Goal: Transaction & Acquisition: Obtain resource

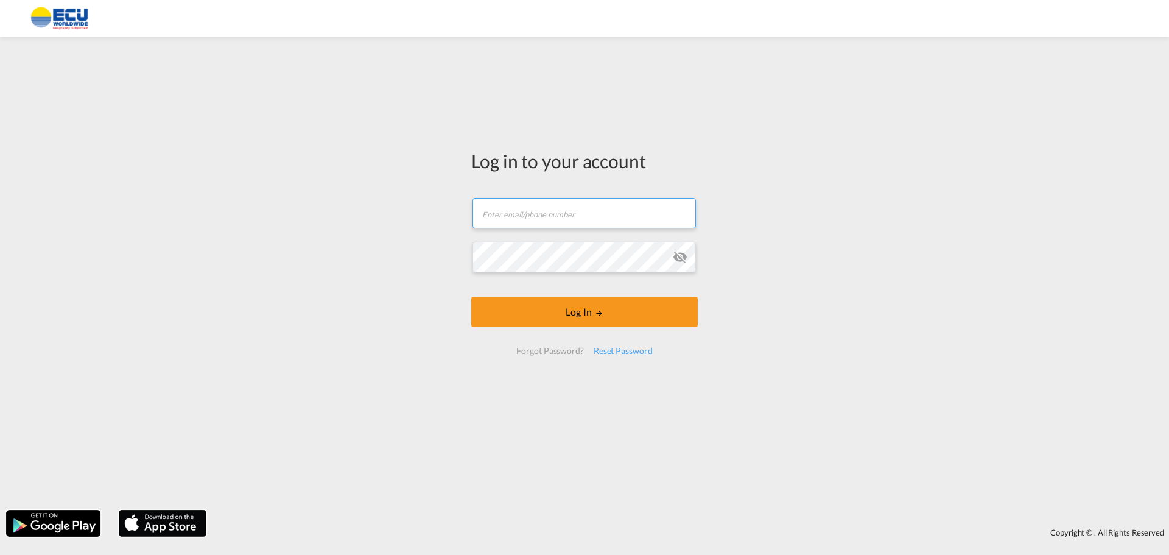
click at [497, 215] on input "text" at bounding box center [583, 213] width 223 height 30
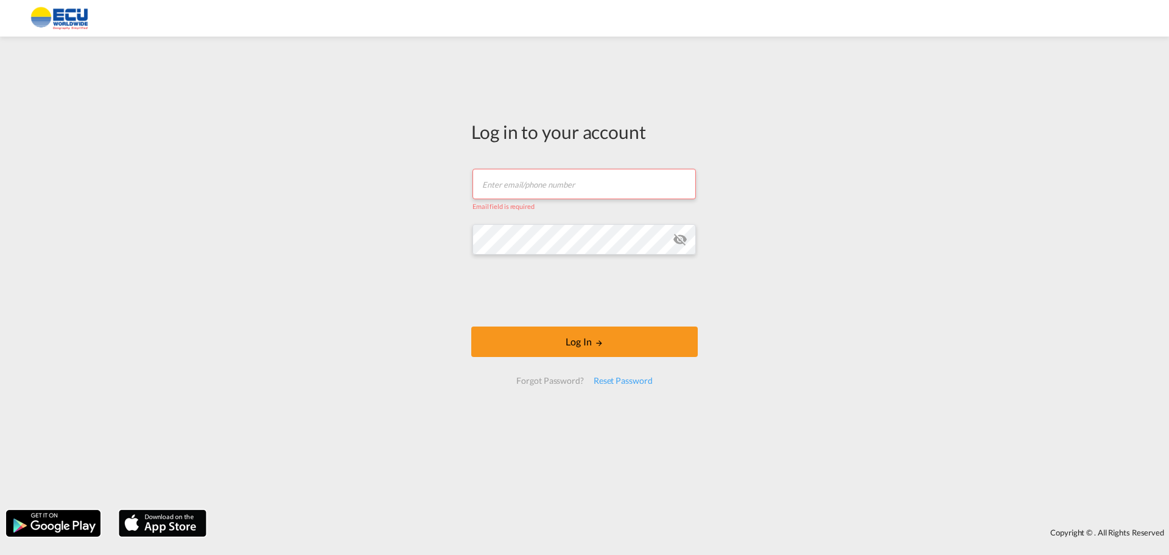
click at [471, 326] on button "Log In" at bounding box center [584, 341] width 226 height 30
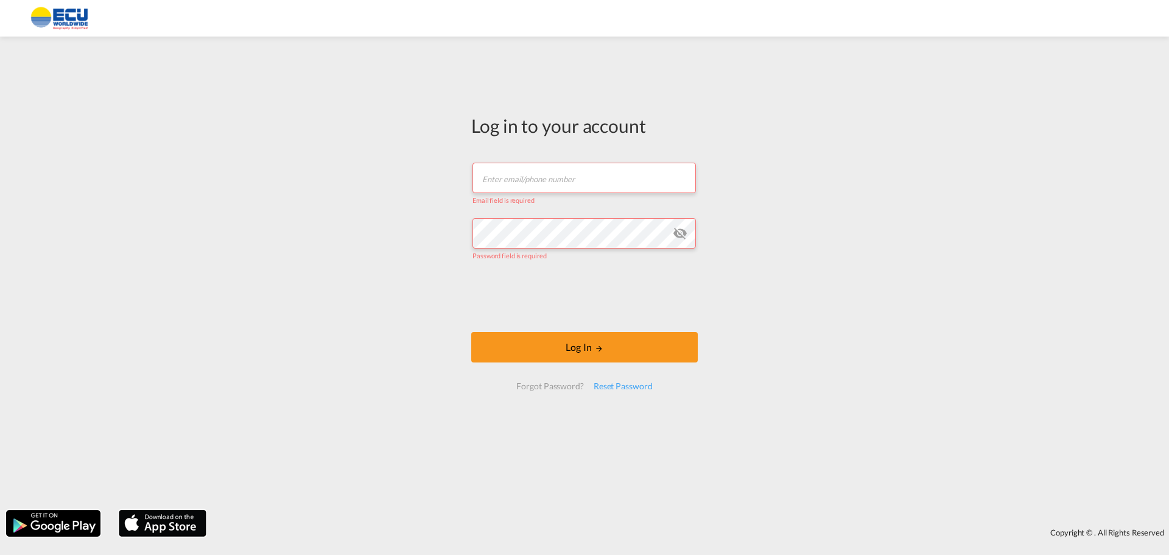
type input "[EMAIL_ADDRESS][DOMAIN_NAME]"
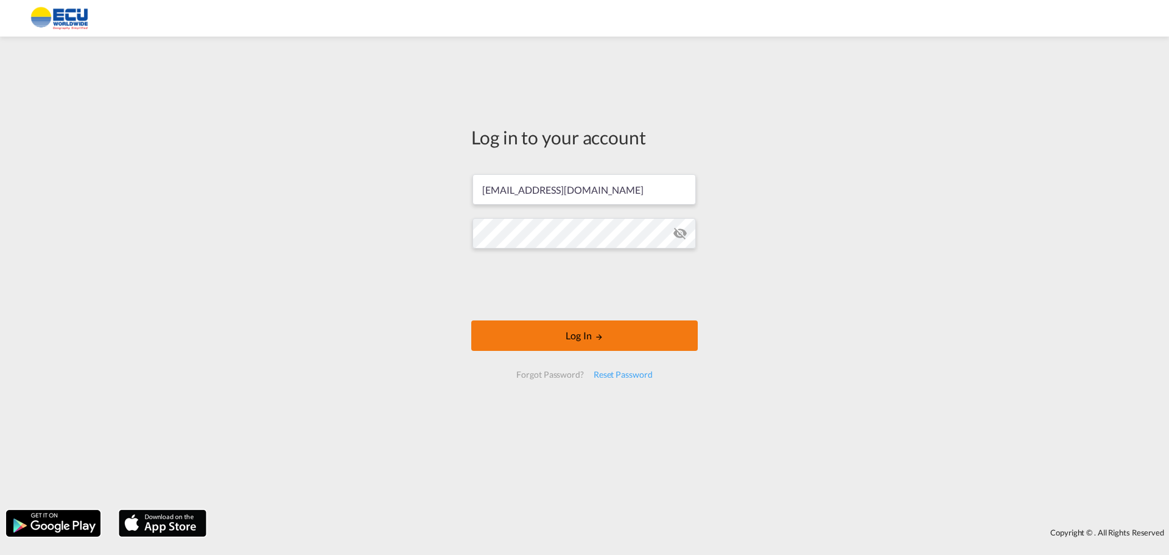
click at [557, 332] on button "Log In" at bounding box center [584, 335] width 226 height 30
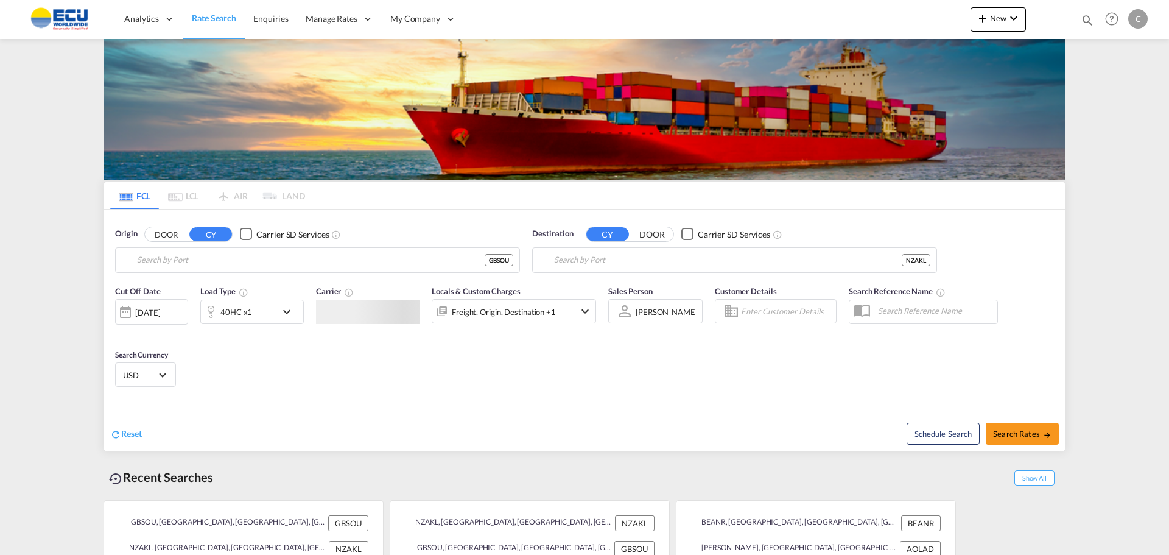
type input "[GEOGRAPHIC_DATA], GBSOU"
type input "[GEOGRAPHIC_DATA], NZAKL"
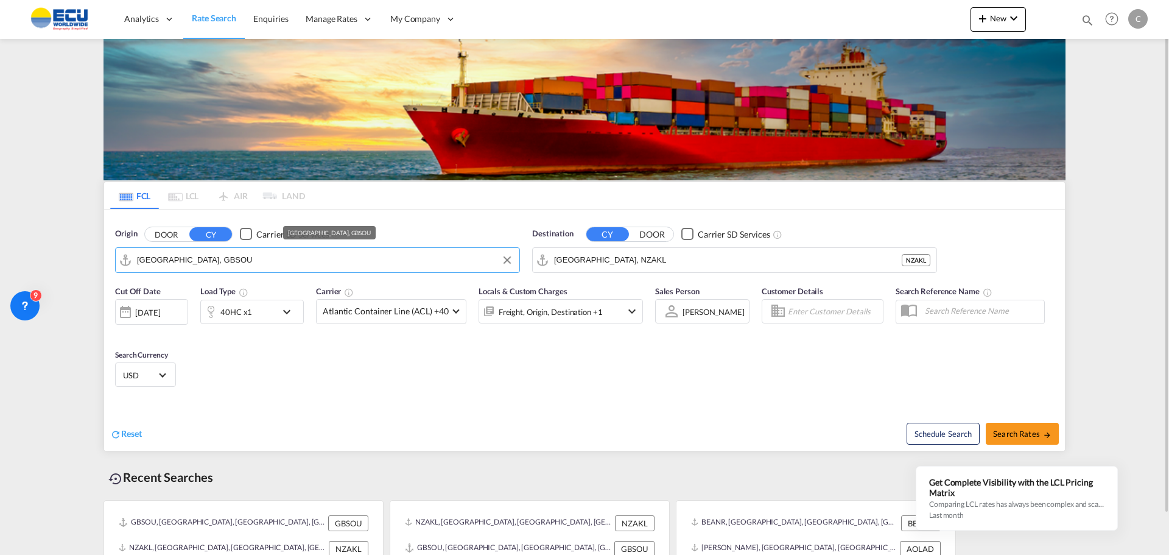
click at [239, 259] on input "[GEOGRAPHIC_DATA], GBSOU" at bounding box center [325, 260] width 376 height 18
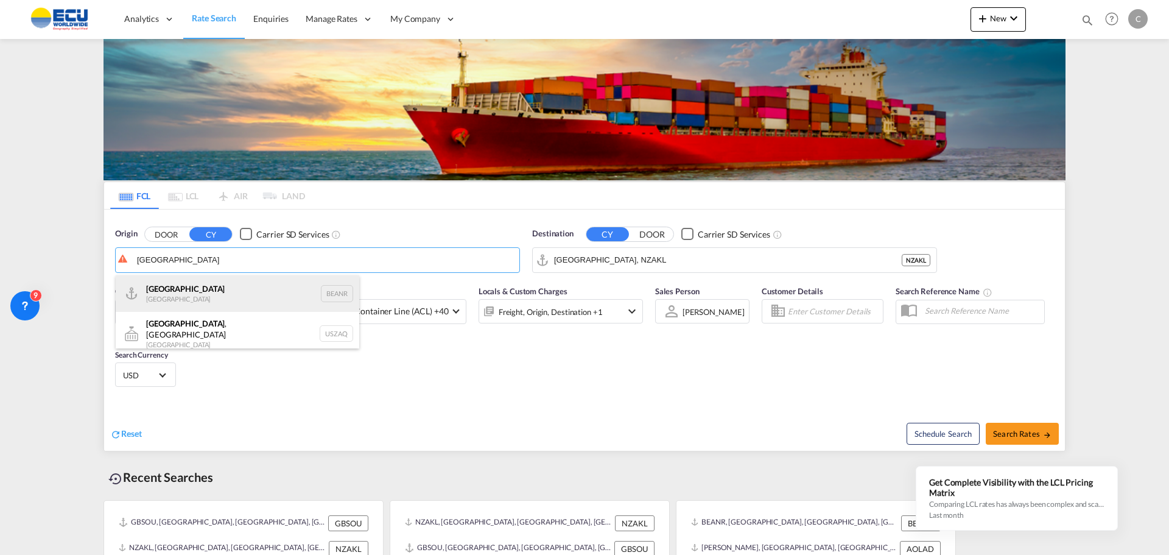
click at [164, 289] on div "Antwerp [GEOGRAPHIC_DATA] BEANR" at bounding box center [238, 293] width 244 height 37
type input "[GEOGRAPHIC_DATA], BEANR"
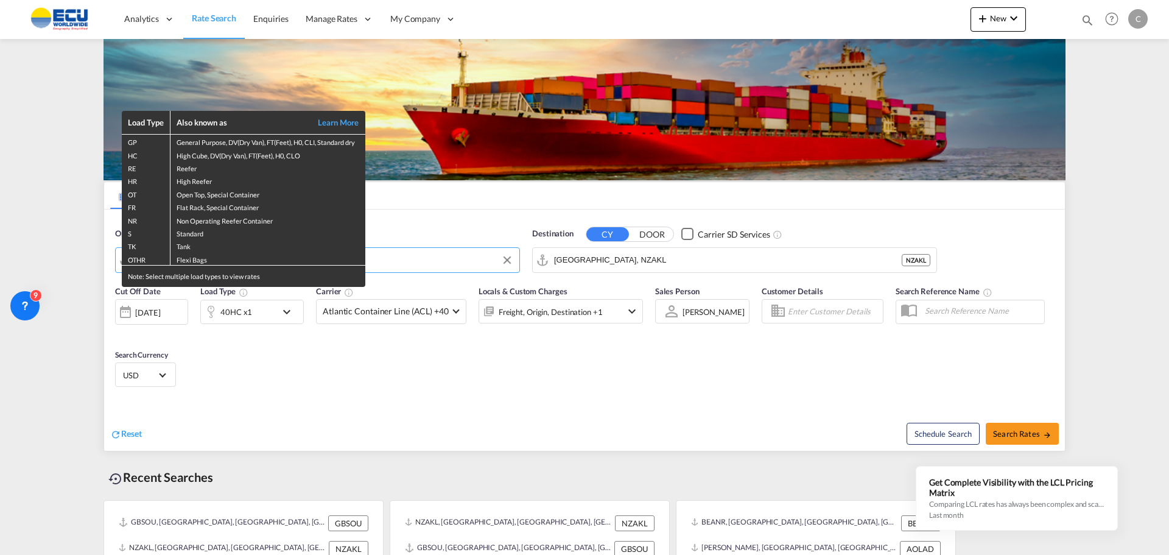
click at [612, 258] on div "Load Type Also known as Learn More GP General Purpose, DV(Dry Van), FT(Feet), H…" at bounding box center [584, 277] width 1169 height 555
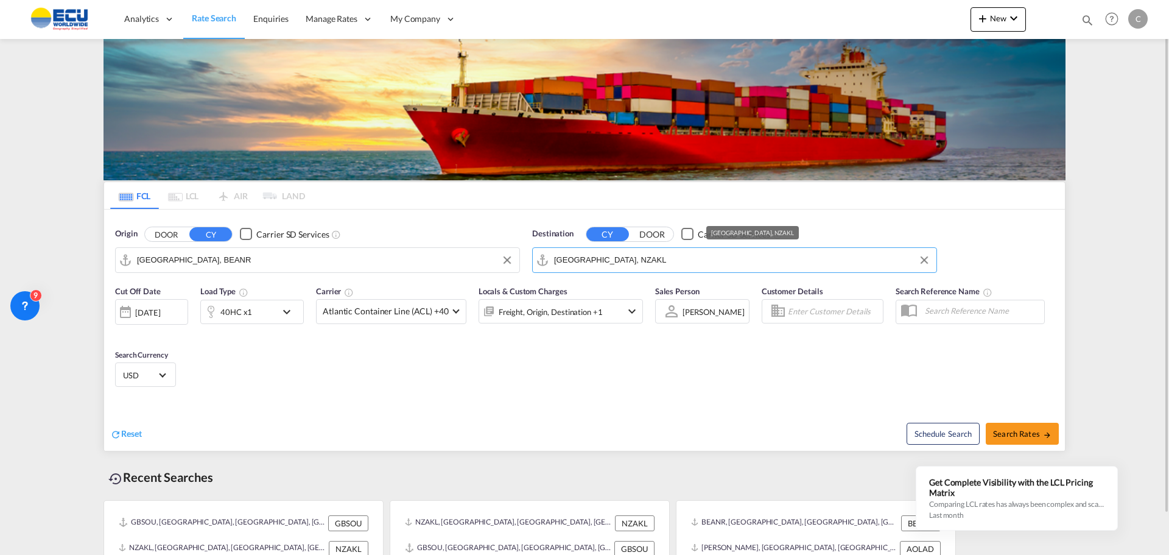
click at [630, 259] on input "[GEOGRAPHIC_DATA], NZAKL" at bounding box center [742, 260] width 376 height 18
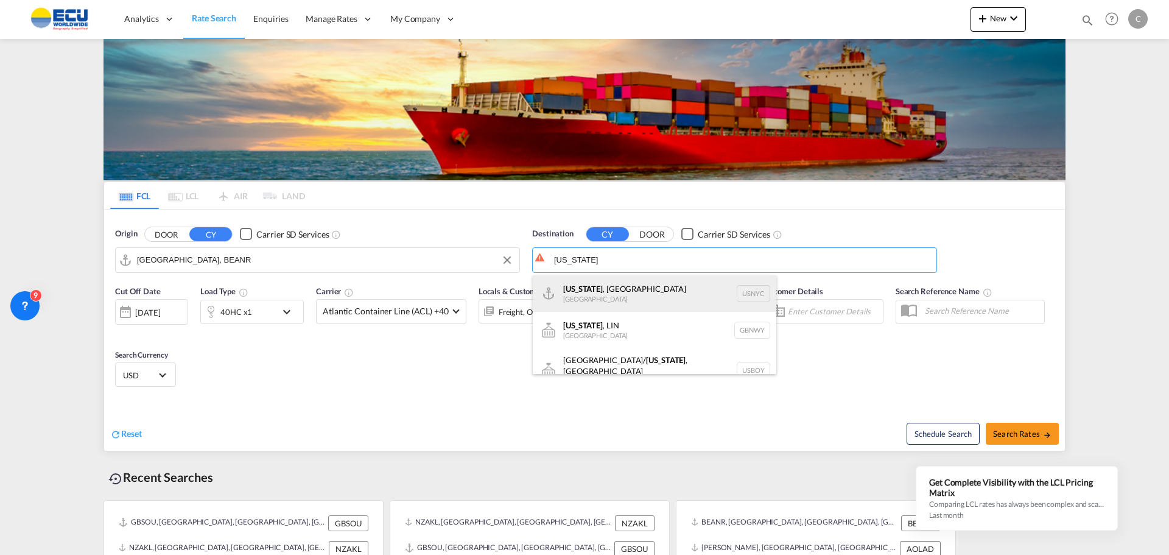
click at [594, 286] on div "[US_STATE] , [GEOGRAPHIC_DATA] [GEOGRAPHIC_DATA] USNYC" at bounding box center [655, 293] width 244 height 37
type input "[US_STATE], [GEOGRAPHIC_DATA], USNYC"
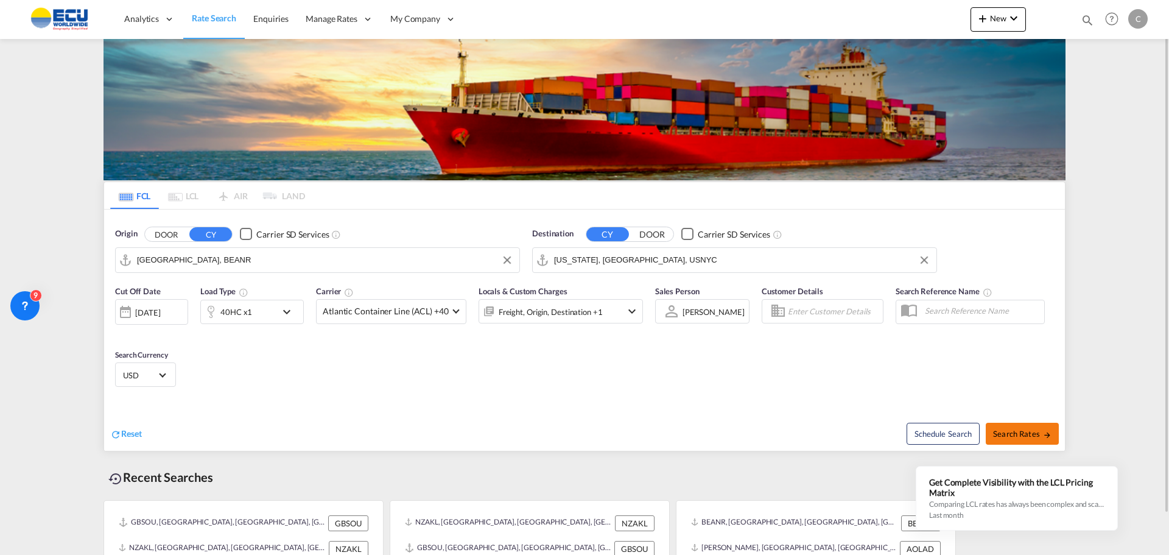
click at [1022, 433] on span "Search Rates" at bounding box center [1022, 434] width 58 height 10
type input "BEANR to USNYC / [DATE]"
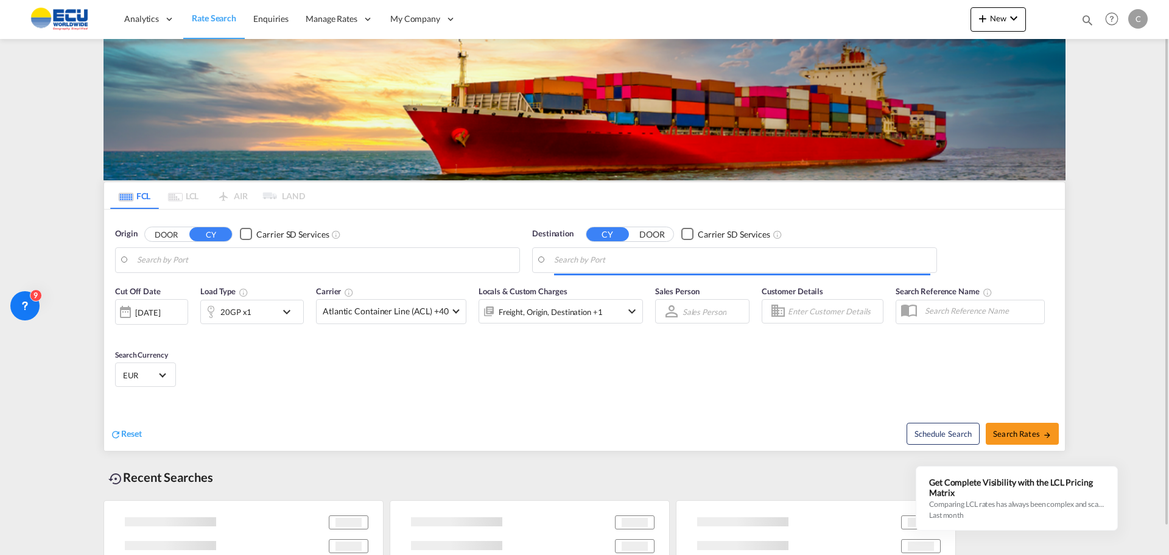
type input "[GEOGRAPHIC_DATA], BEANR"
type input "[US_STATE], [GEOGRAPHIC_DATA], USNYC"
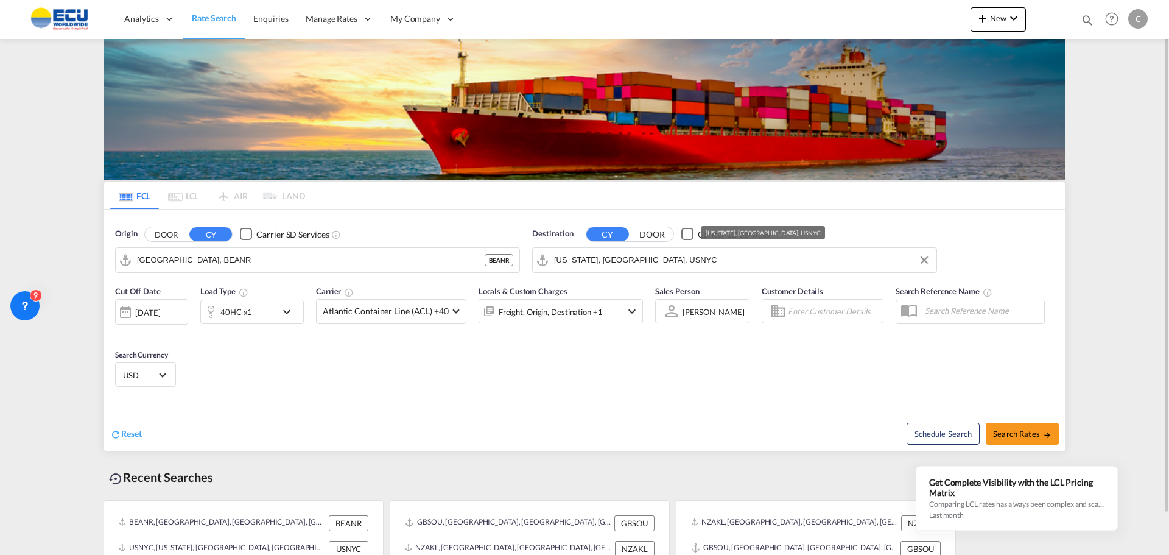
click at [639, 262] on input "[US_STATE], [GEOGRAPHIC_DATA], USNYC" at bounding box center [742, 260] width 376 height 18
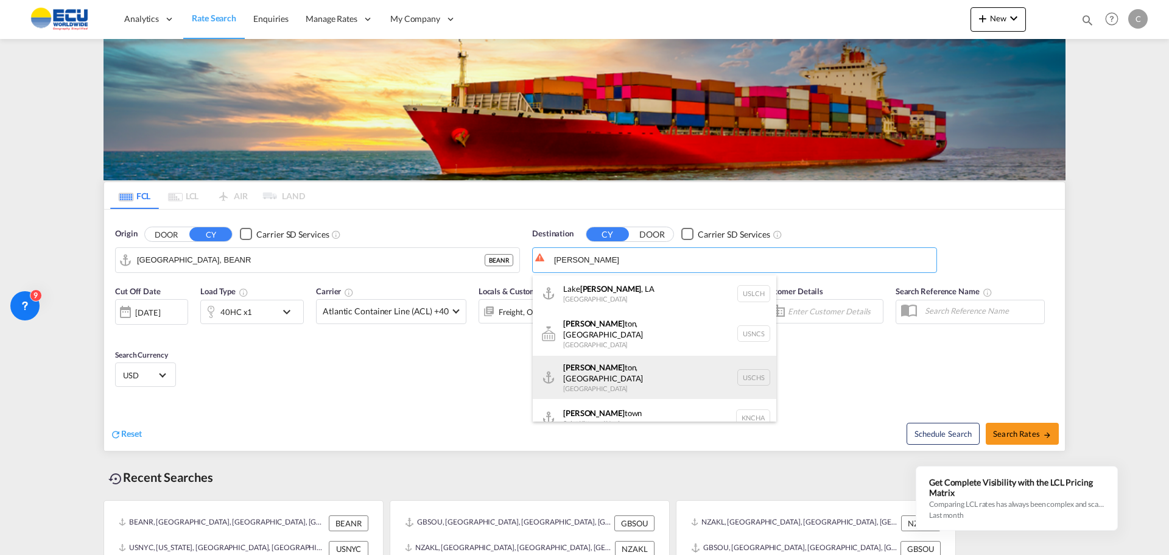
click at [606, 362] on div "[PERSON_NAME], [GEOGRAPHIC_DATA] [GEOGRAPHIC_DATA] USCHS" at bounding box center [655, 378] width 244 height 44
type input "[GEOGRAPHIC_DATA], [GEOGRAPHIC_DATA], USCHS"
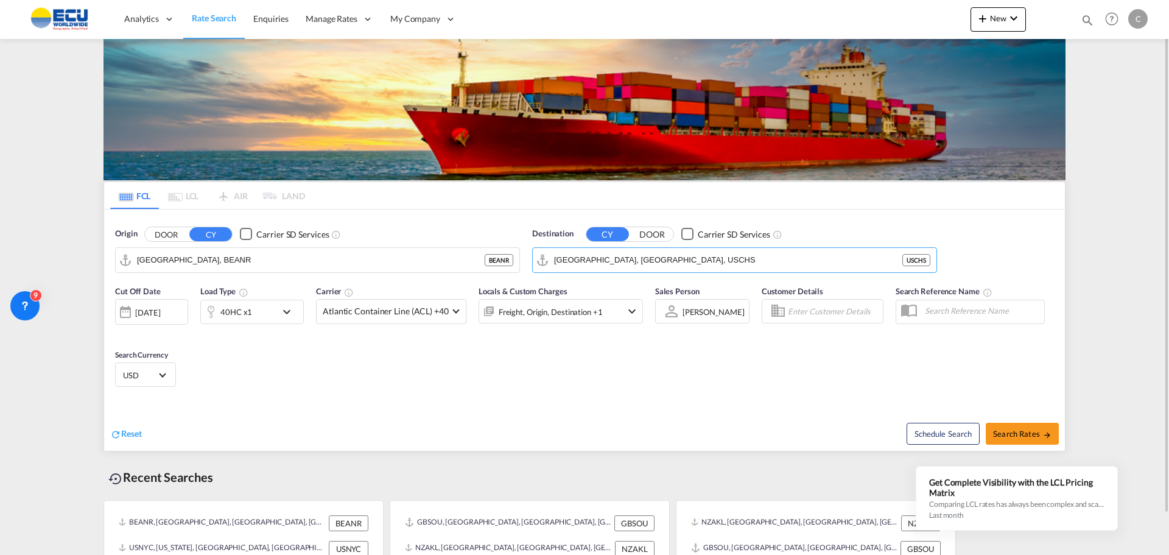
scroll to position [44, 0]
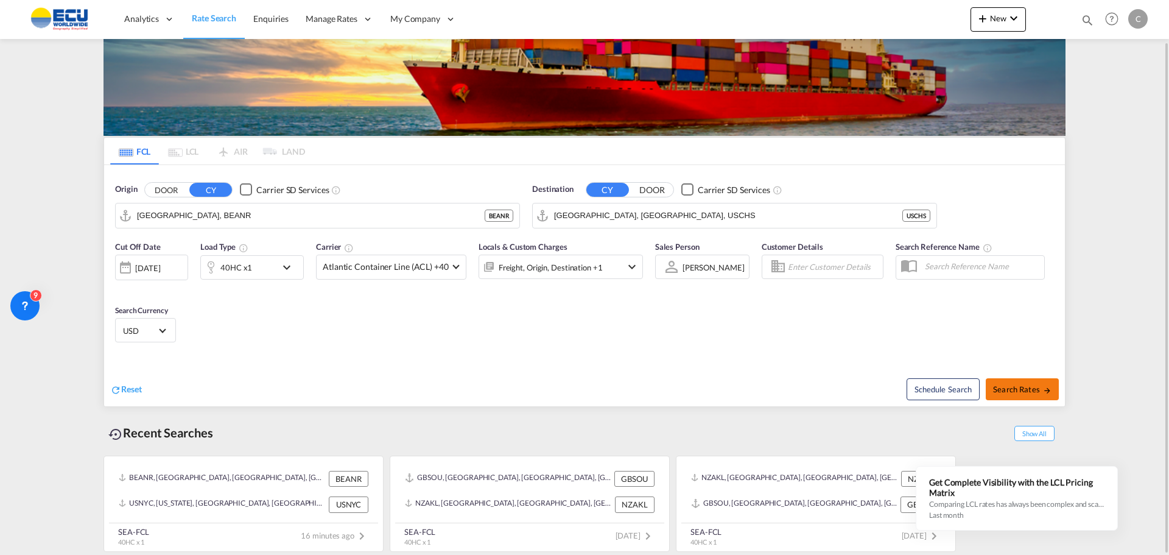
click at [1019, 393] on span "Search Rates" at bounding box center [1022, 389] width 58 height 10
type input "BEANR to USCHS / [DATE]"
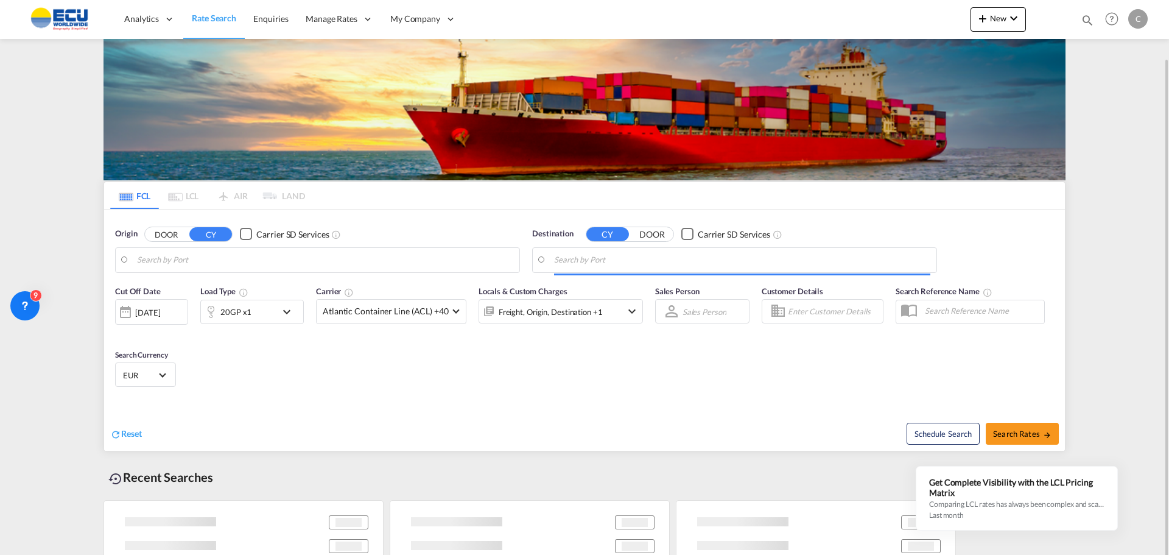
type input "[GEOGRAPHIC_DATA], BEANR"
type input "[GEOGRAPHIC_DATA], [GEOGRAPHIC_DATA], USCHS"
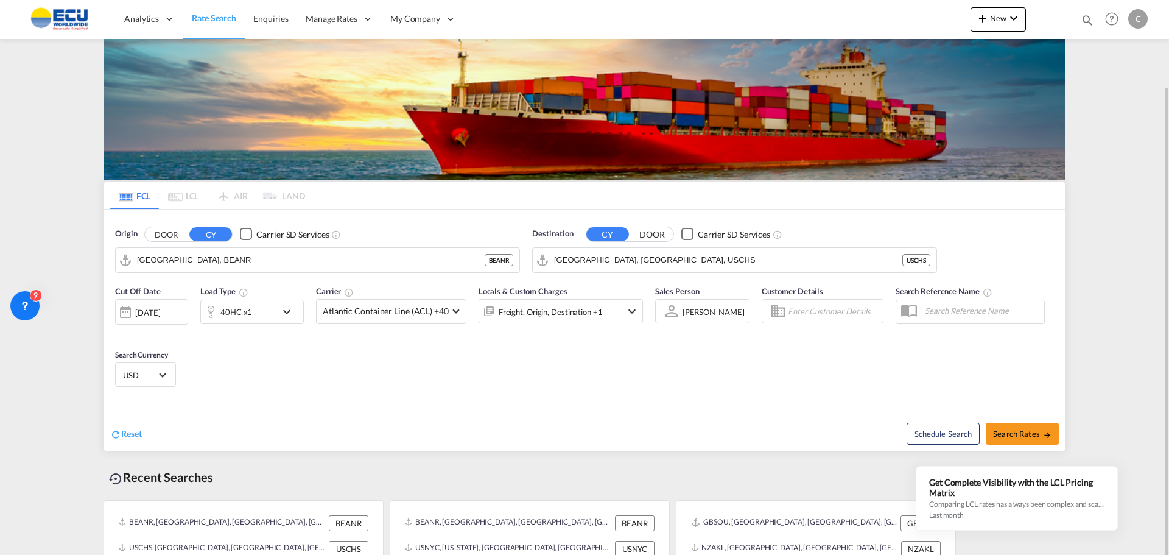
scroll to position [44, 0]
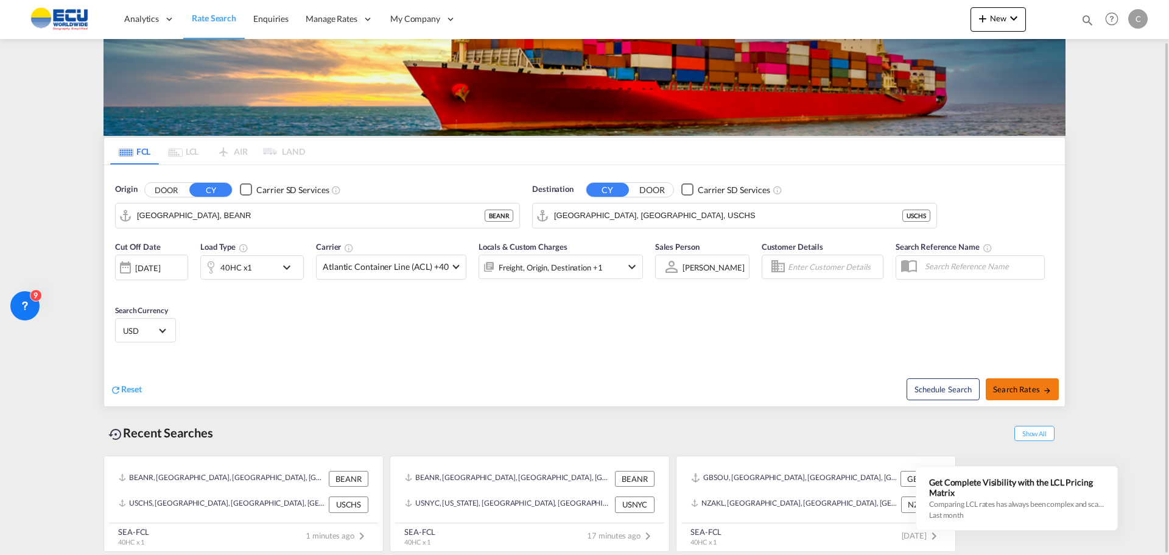
click at [1009, 390] on span "Search Rates" at bounding box center [1022, 389] width 58 height 10
type input "BEANR to USCHS / [DATE]"
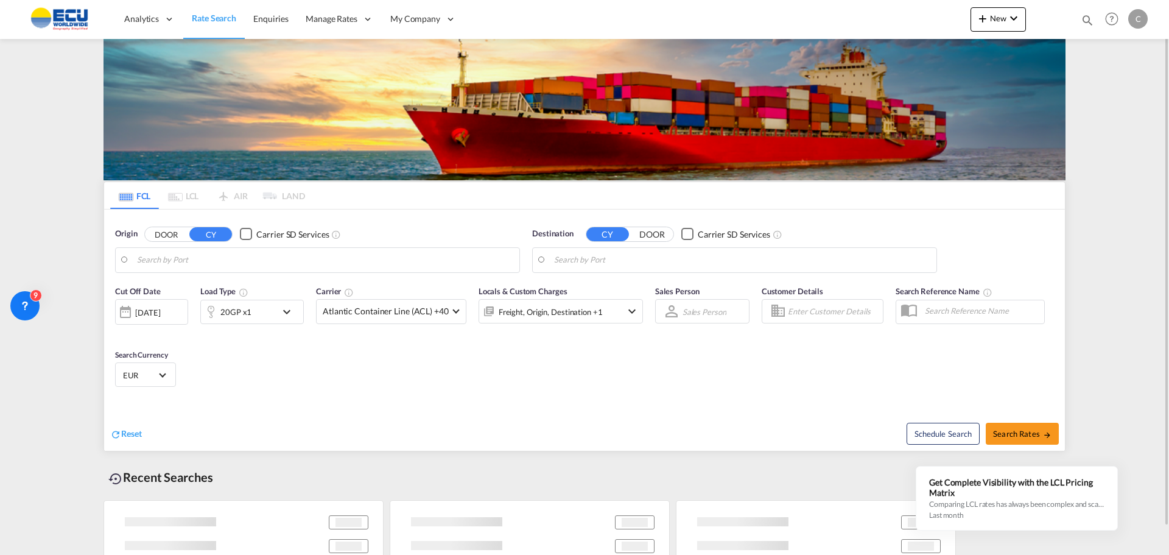
type input "[GEOGRAPHIC_DATA], BEANR"
type input "[GEOGRAPHIC_DATA], [GEOGRAPHIC_DATA], USCHS"
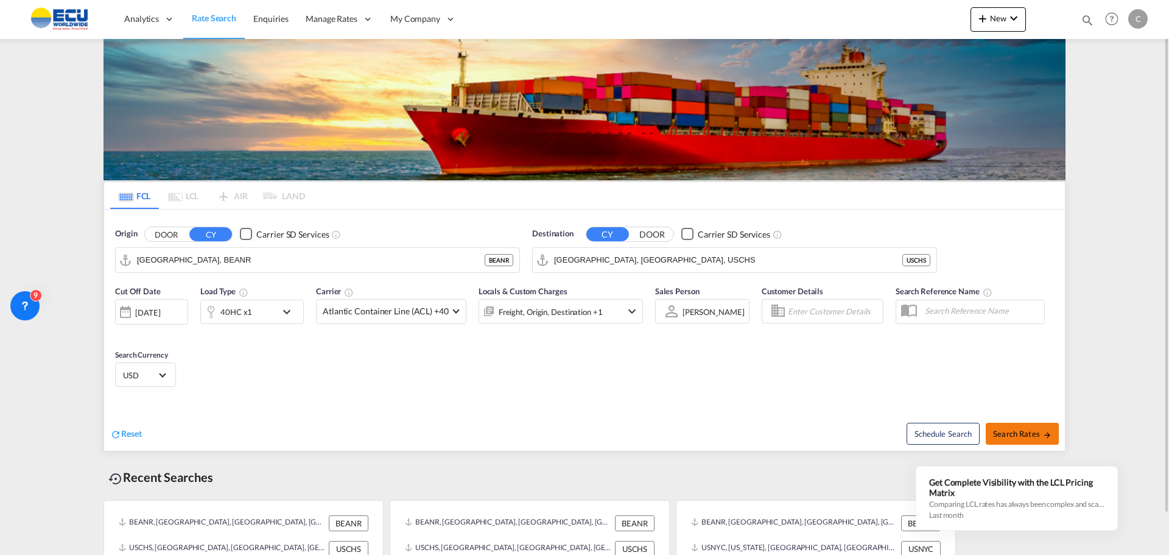
click at [1014, 440] on button "Search Rates" at bounding box center [1022, 434] width 73 height 22
type input "BEANR to USCHS / [DATE]"
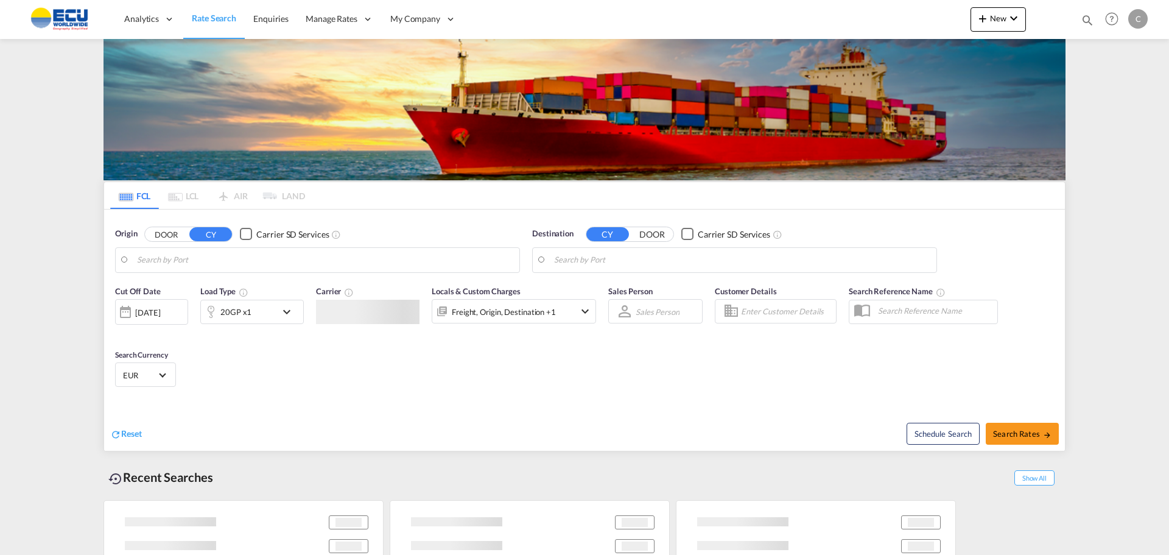
type input "[GEOGRAPHIC_DATA], BEANR"
type input "[GEOGRAPHIC_DATA], [GEOGRAPHIC_DATA], USCHS"
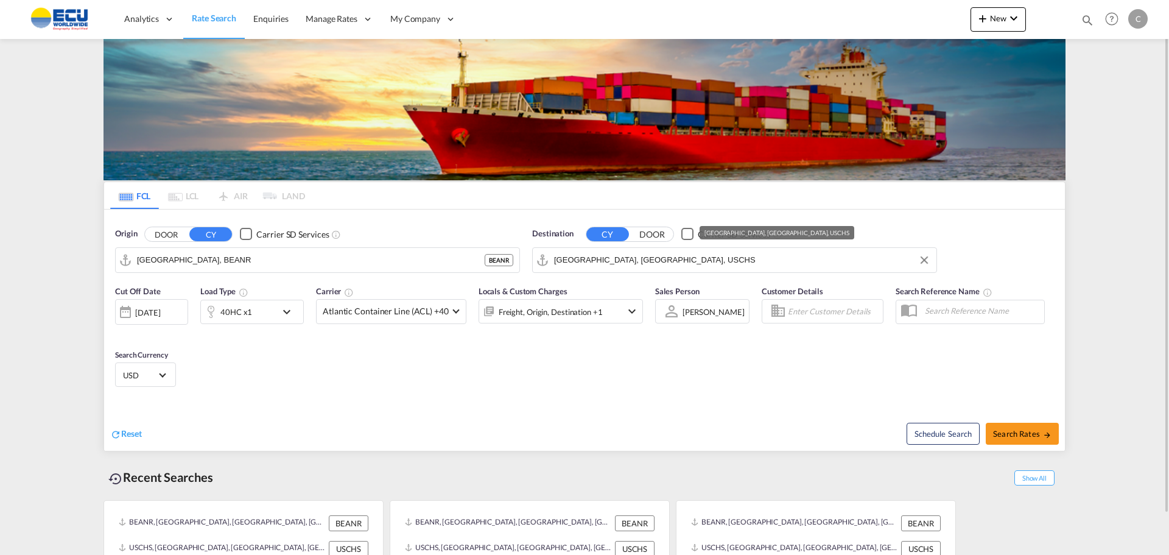
click at [465, 259] on input "[GEOGRAPHIC_DATA], [GEOGRAPHIC_DATA], USCHS" at bounding box center [742, 260] width 376 height 18
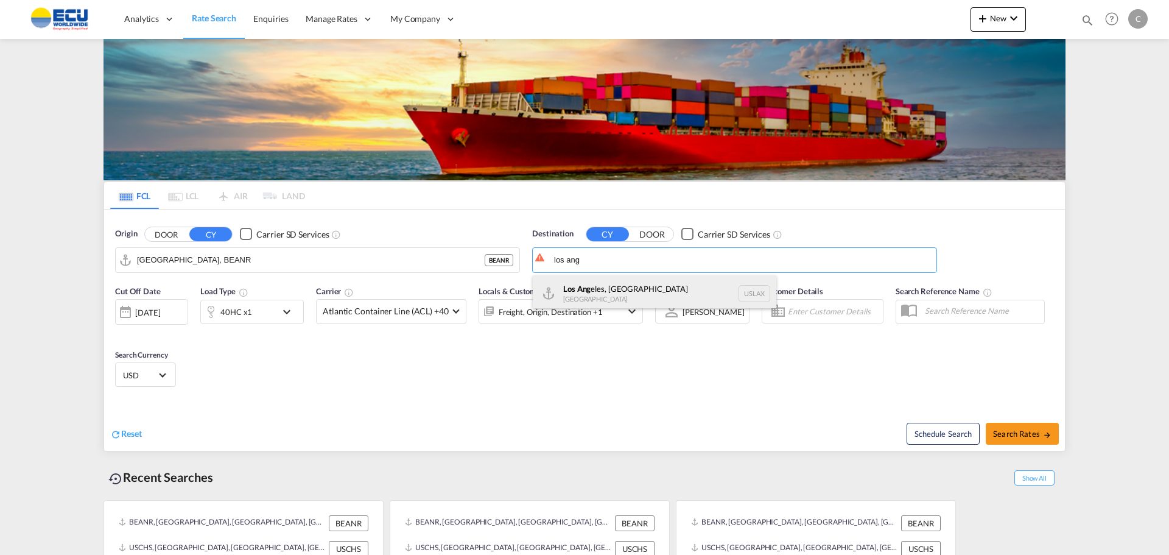
click at [465, 289] on div "Los Ang eles, CA United States USLAX" at bounding box center [655, 293] width 244 height 37
type input "Los Angeles, CA, USLAX"
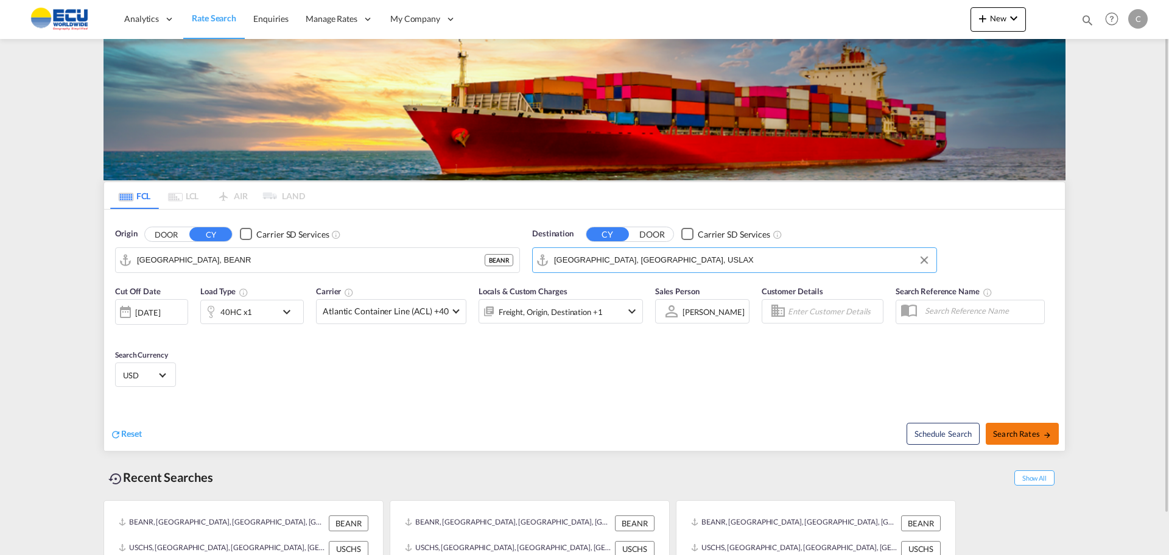
click at [465, 330] on span "Search Rates" at bounding box center [1022, 434] width 58 height 10
type input "BEANR to USLAX / 22 Sep 2025"
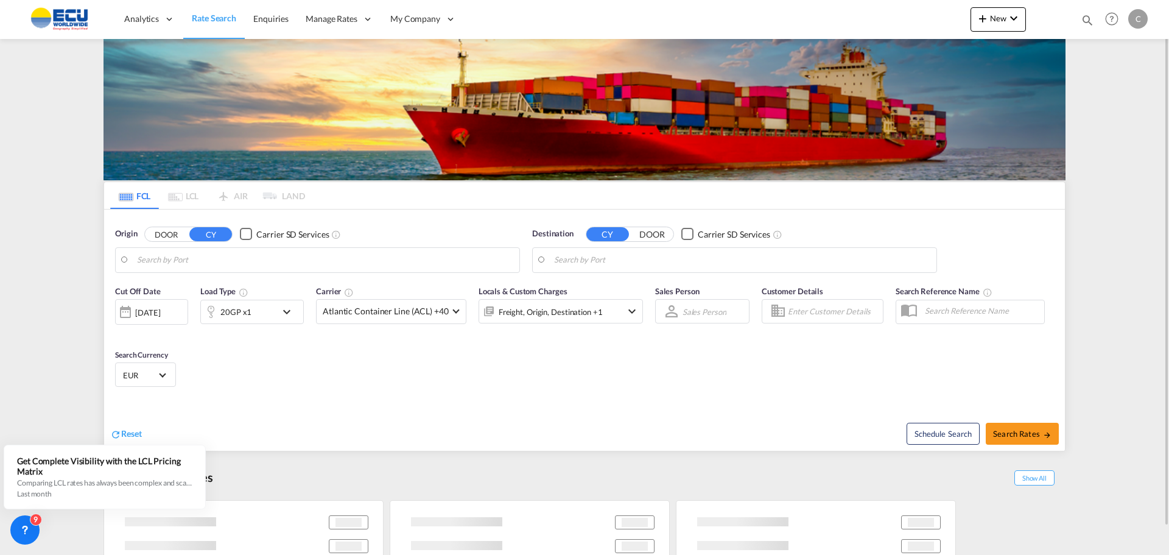
type input "[GEOGRAPHIC_DATA], BEANR"
type input "Los Angeles, CA, USLAX"
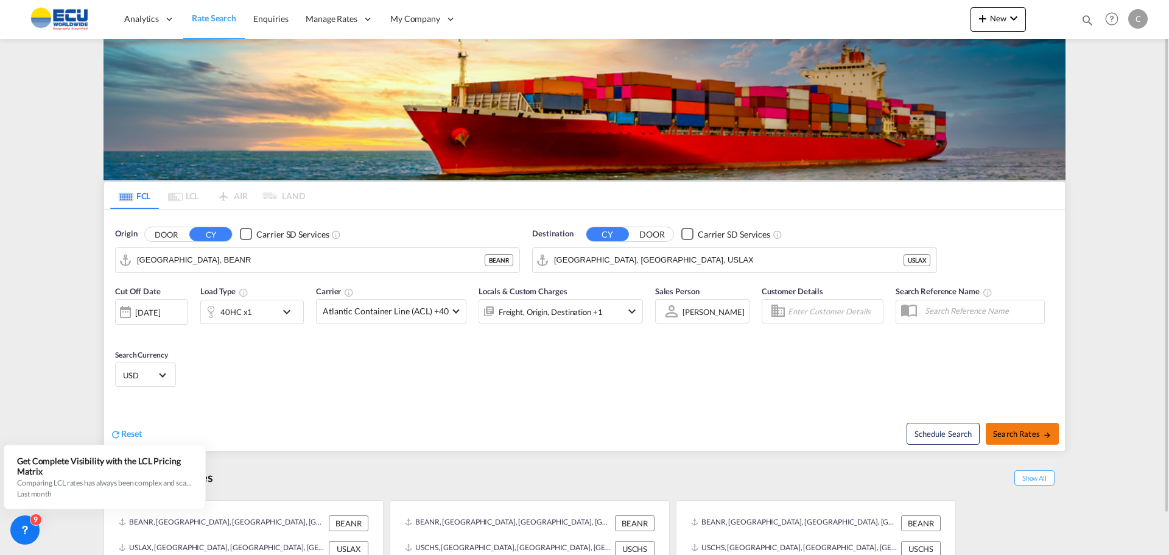
click at [465, 330] on span "Search Rates" at bounding box center [1022, 434] width 58 height 10
type input "BEANR to USLAX / 22 Sep 2025"
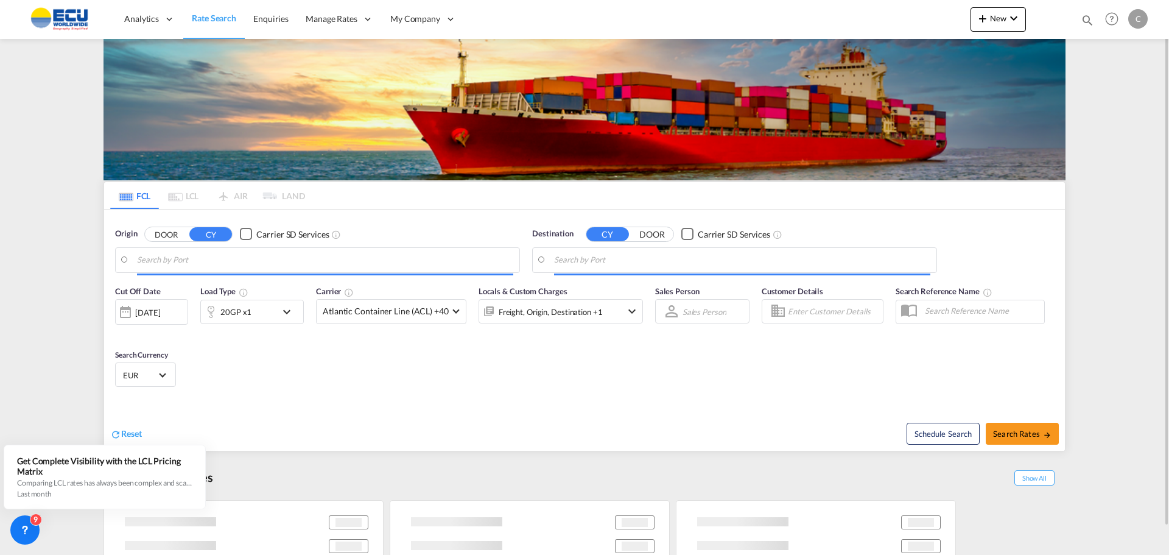
type input "[GEOGRAPHIC_DATA], BEANR"
type input "Los Angeles, CA, USLAX"
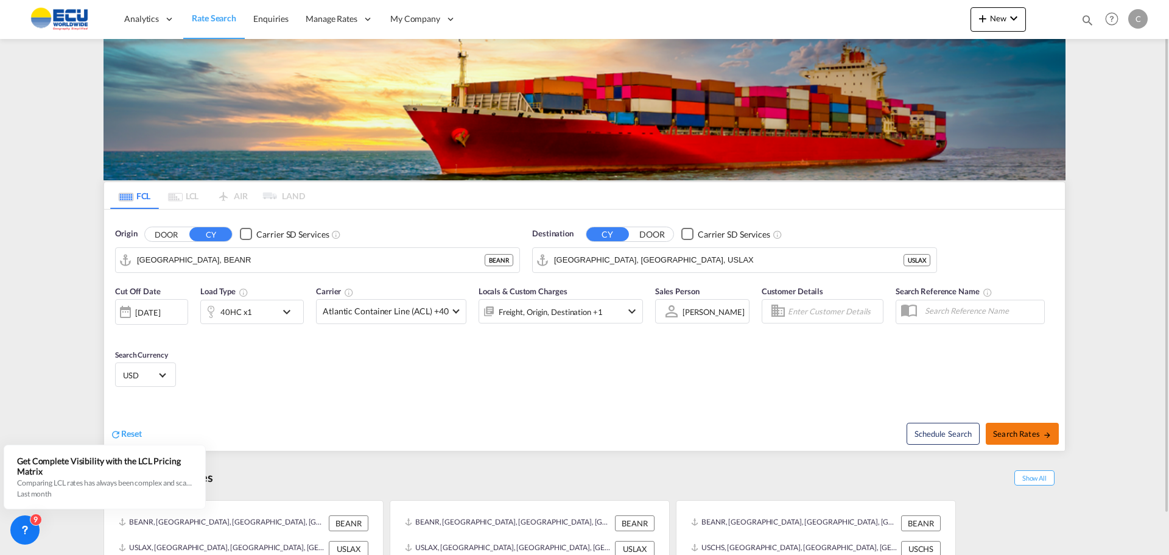
click at [465, 330] on span "Search Rates" at bounding box center [1022, 434] width 58 height 10
type input "BEANR to USLAX / 22 Sep 2025"
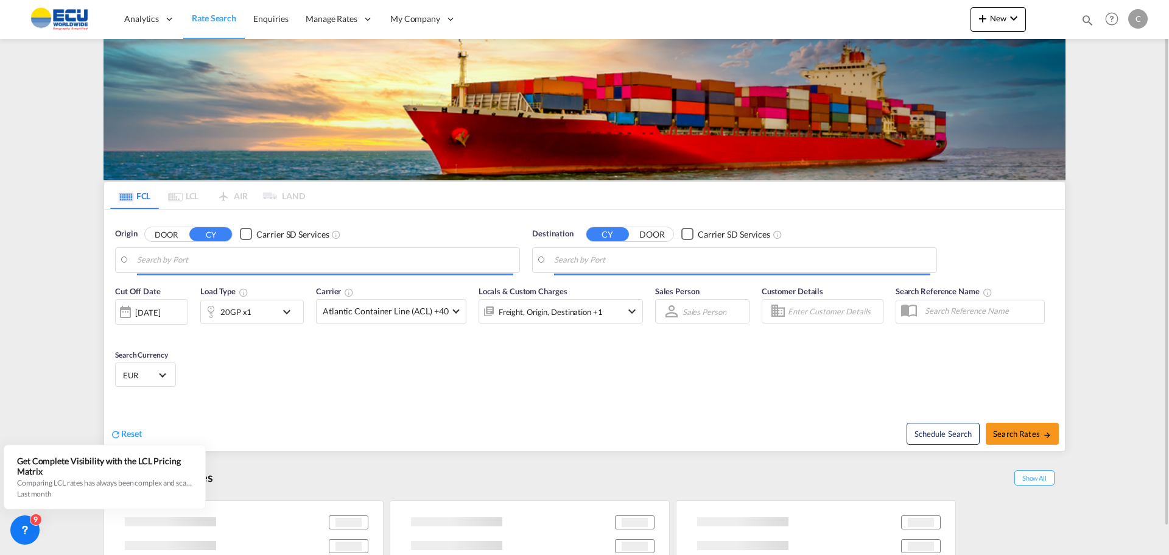
type input "[GEOGRAPHIC_DATA], BEANR"
type input "Los Angeles, CA, USLAX"
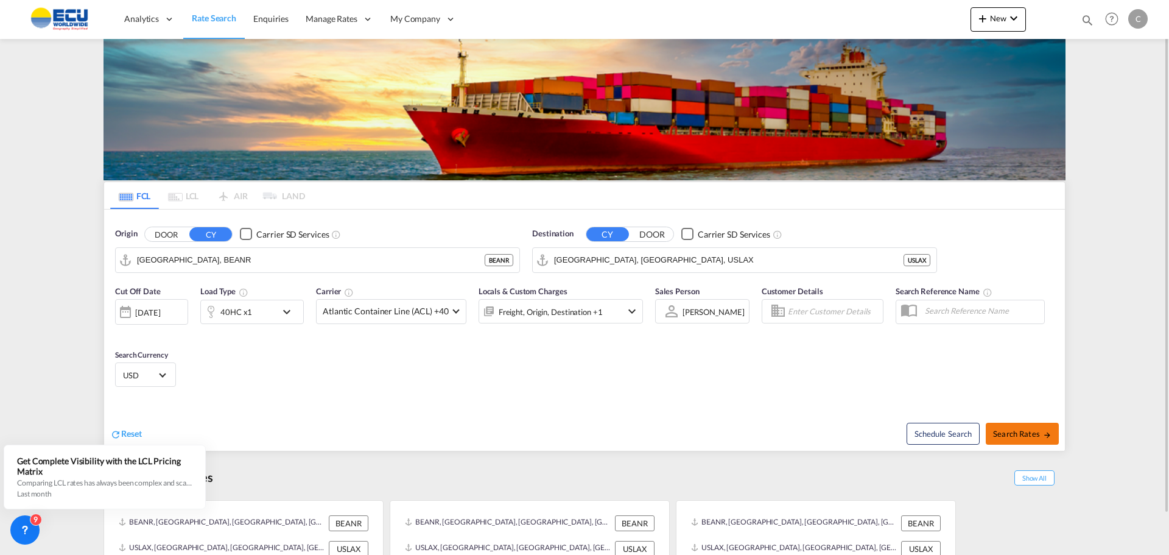
click at [465, 330] on span "Search Rates" at bounding box center [1022, 434] width 58 height 10
type input "BEANR to USLAX / 22 Sep 2025"
